Goal: Find specific page/section: Find specific page/section

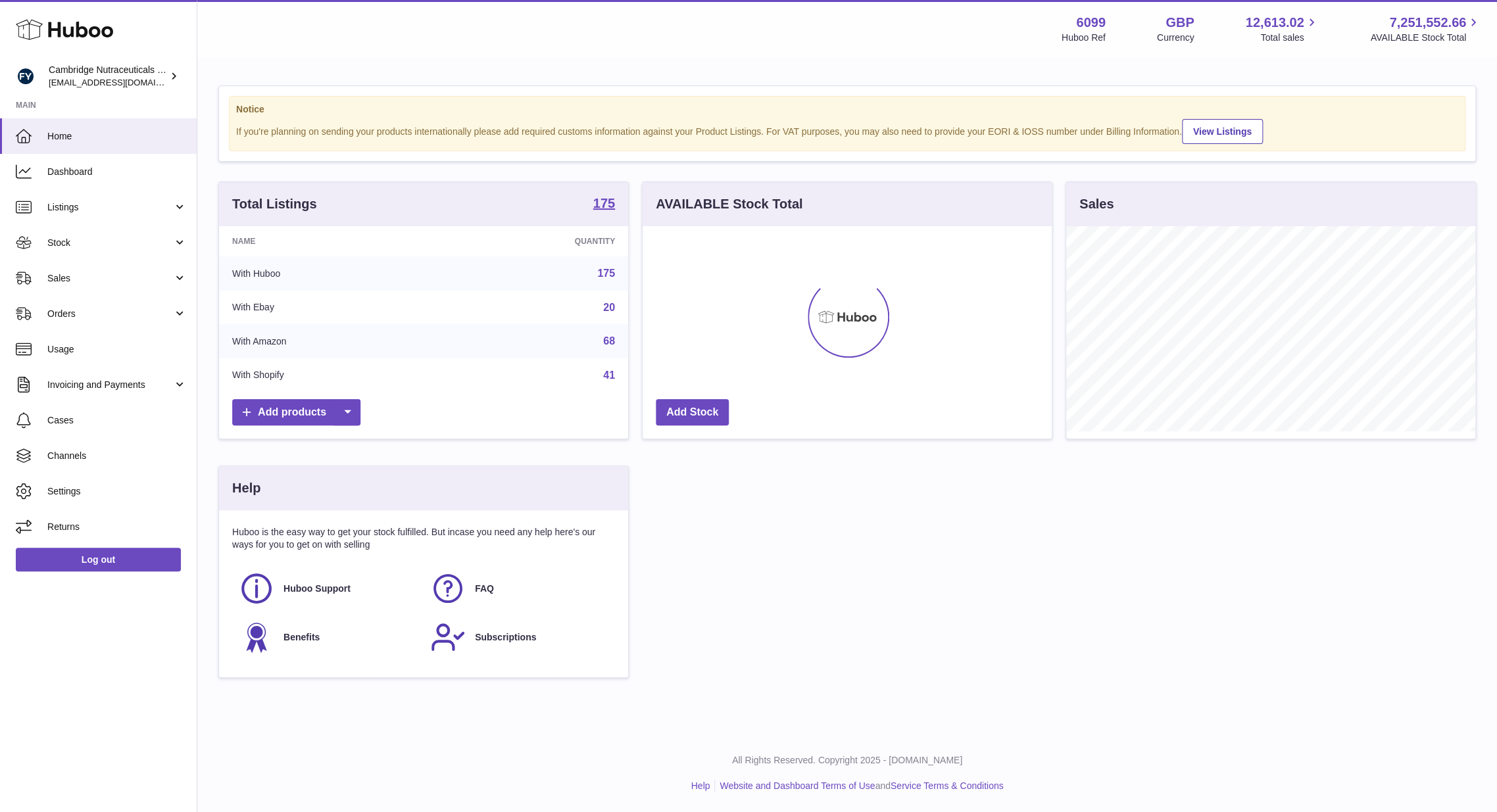
scroll to position [205, 409]
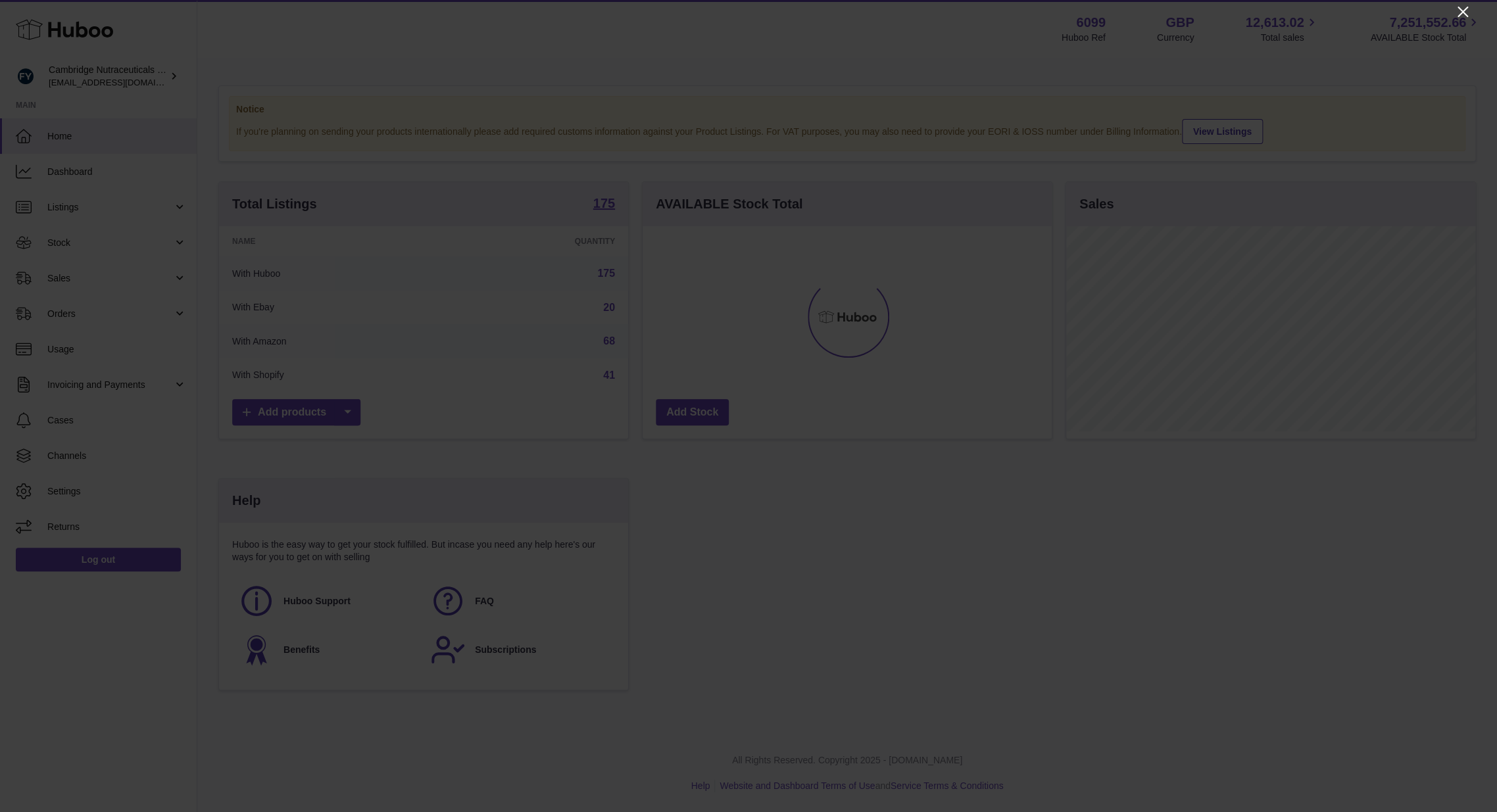
click at [1458, 10] on icon "Close" at bounding box center [1462, 12] width 16 height 16
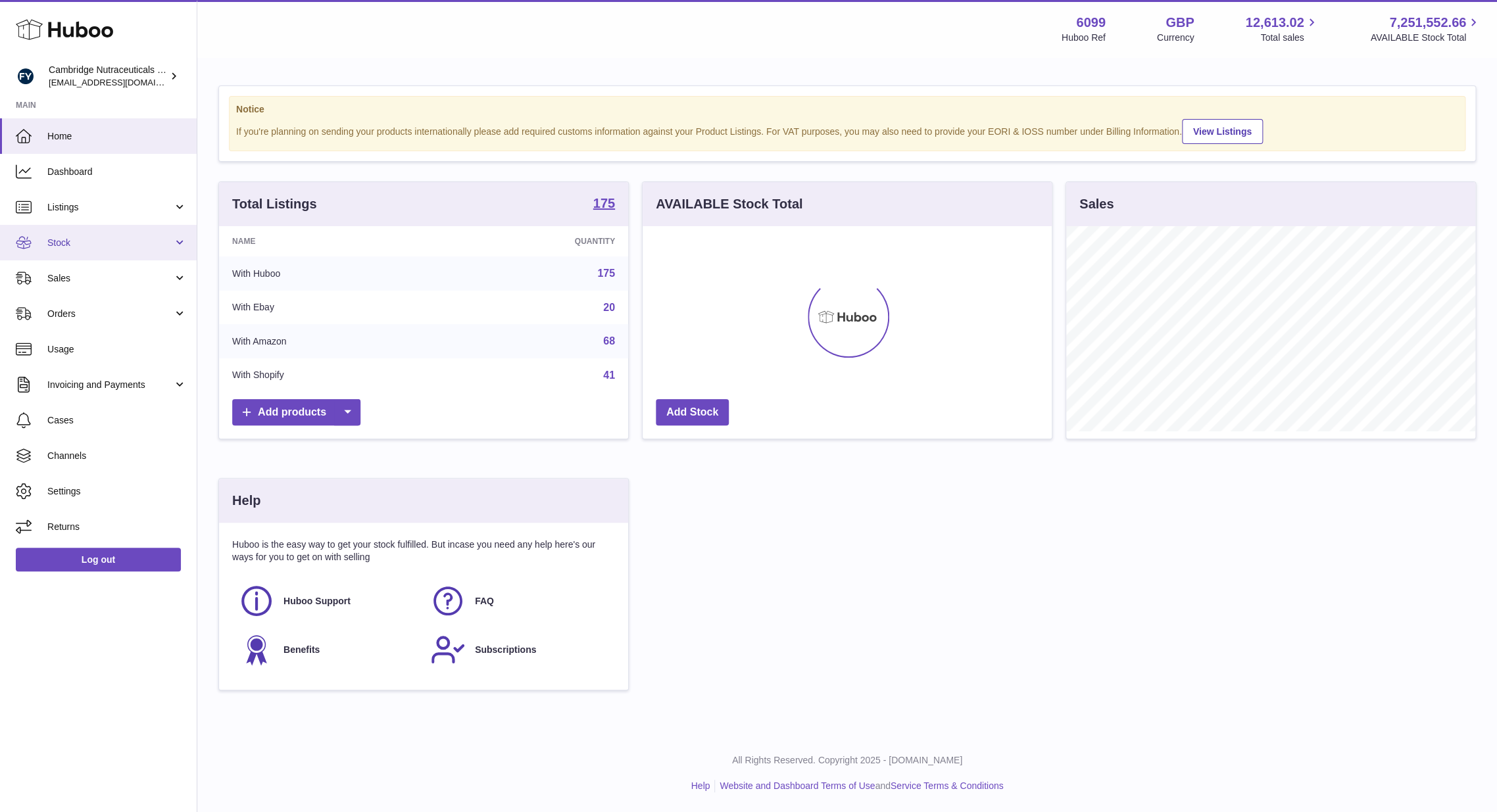
click at [91, 242] on span "Stock" at bounding box center [110, 243] width 125 height 13
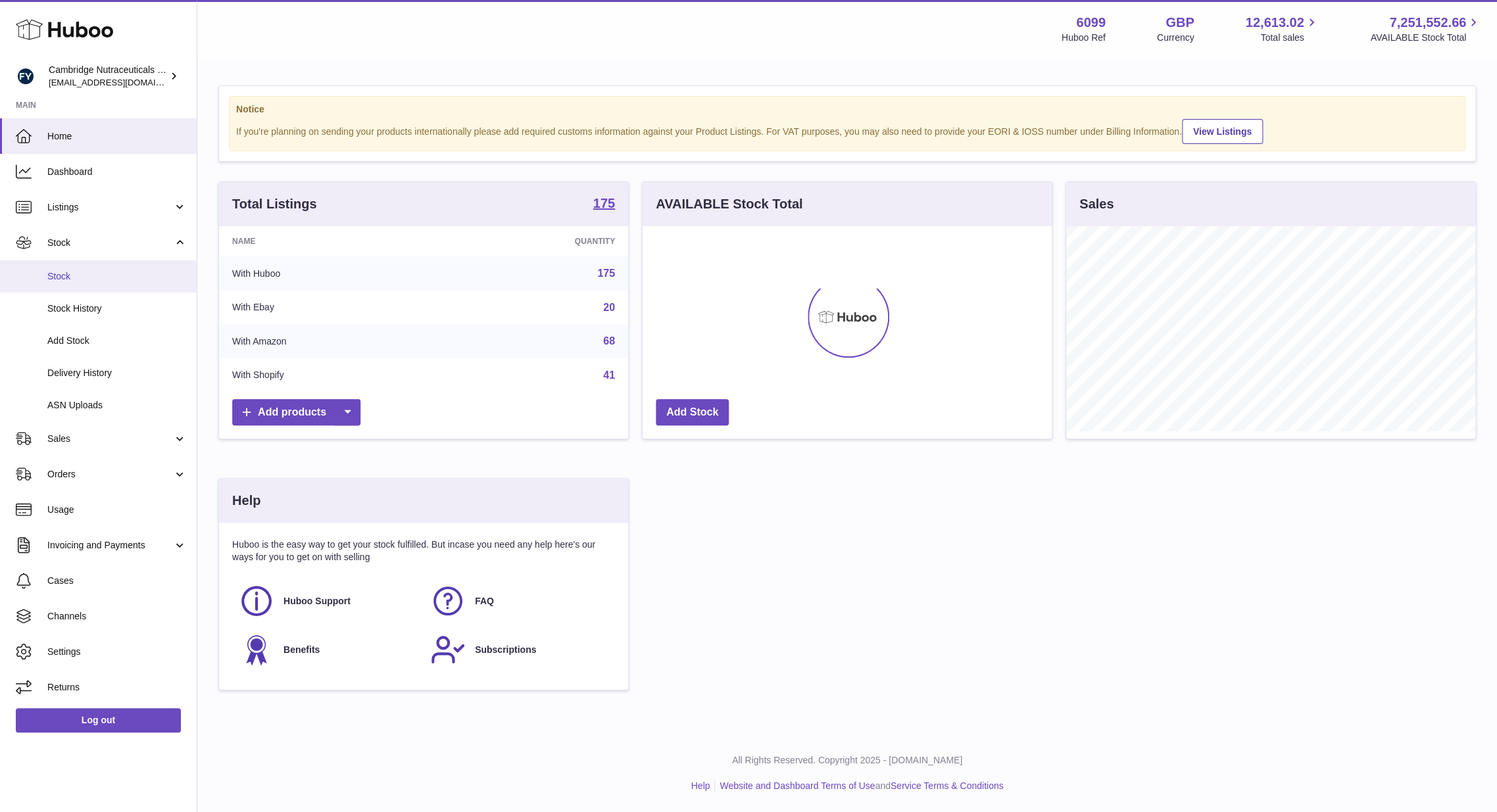
click at [85, 274] on span "Stock" at bounding box center [117, 276] width 139 height 13
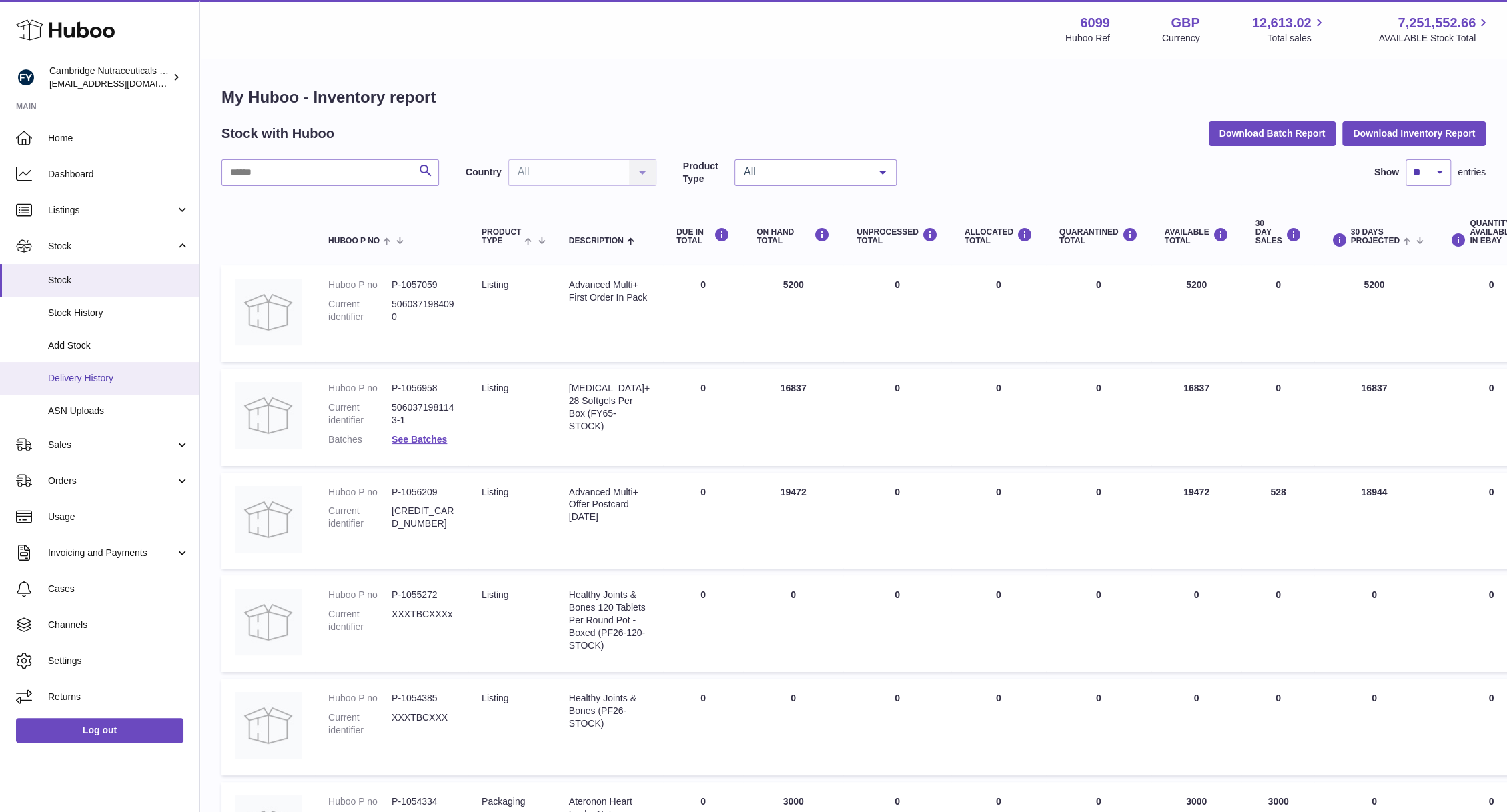
click at [77, 373] on span "Delivery History" at bounding box center [119, 378] width 141 height 13
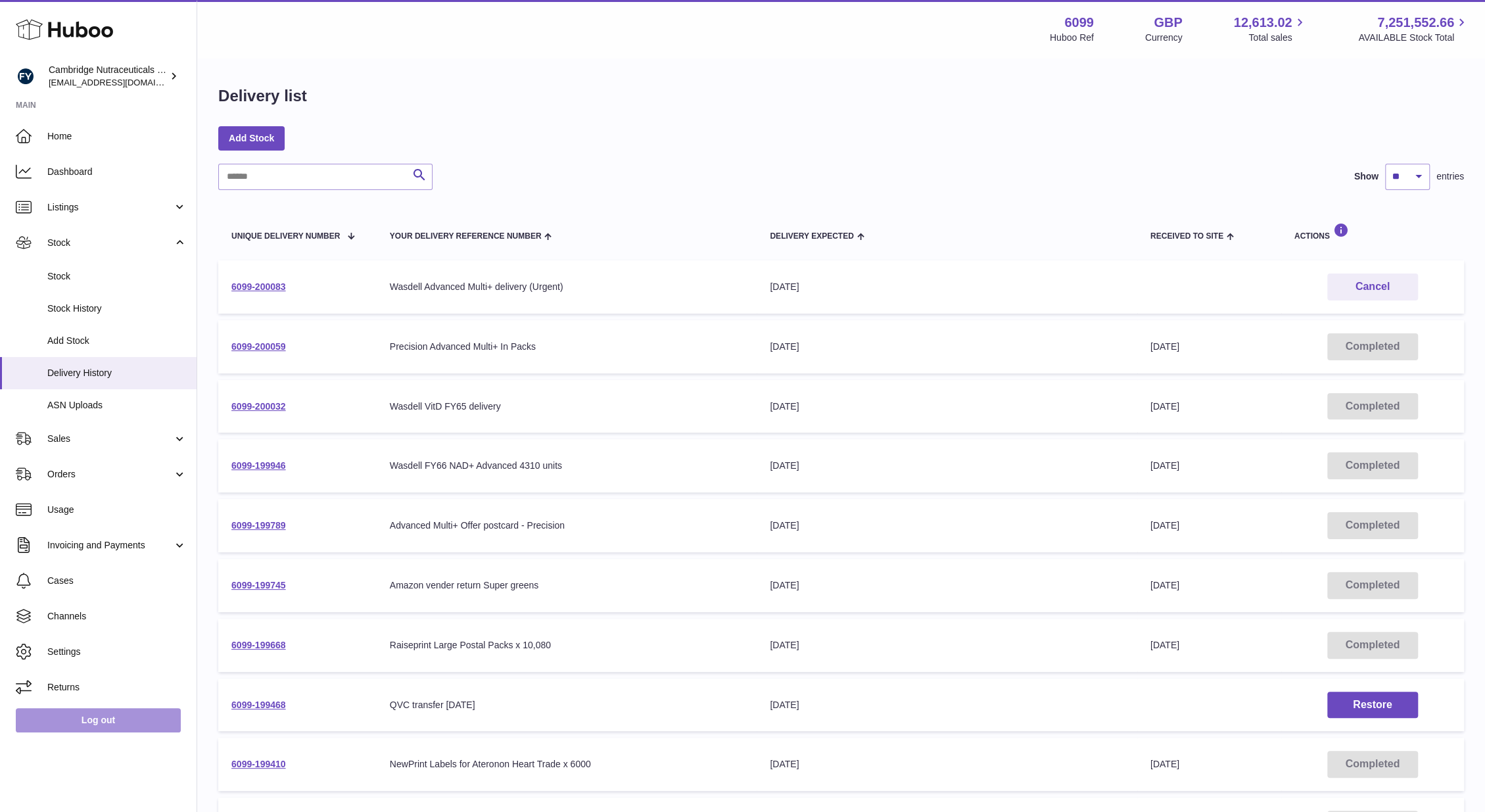
click at [94, 728] on link "Log out" at bounding box center [98, 719] width 165 height 23
